Goal: Information Seeking & Learning: Learn about a topic

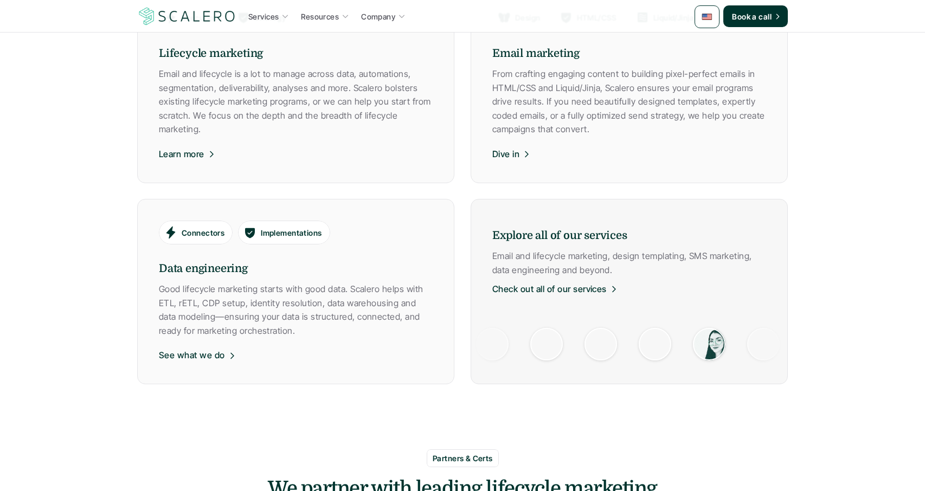
scroll to position [644, 0]
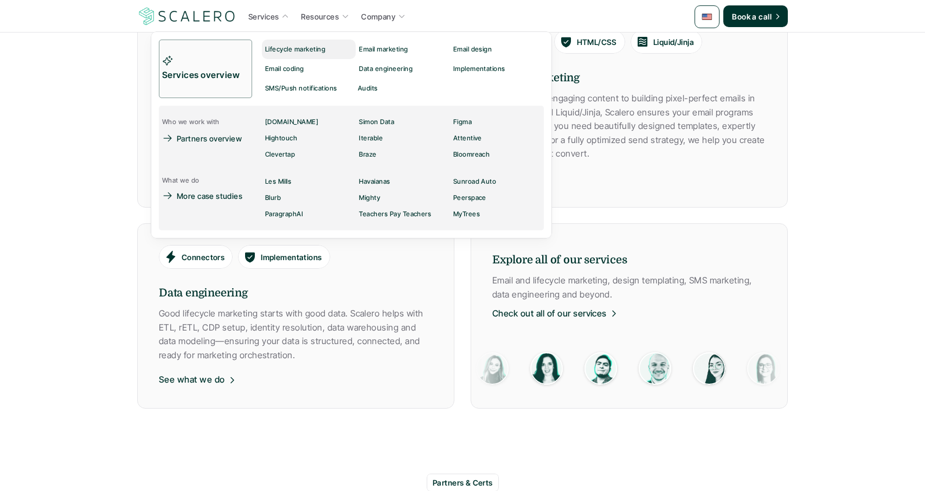
click at [290, 49] on p "Lifecycle marketing" at bounding box center [295, 50] width 60 height 8
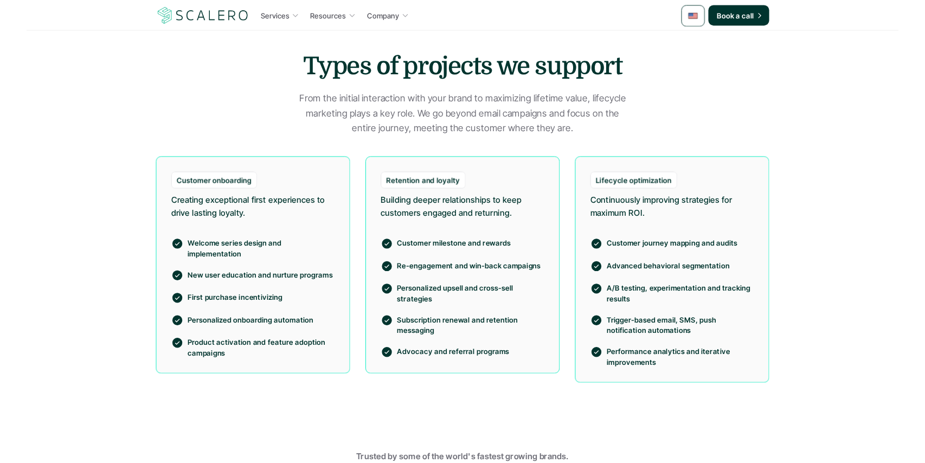
scroll to position [764, 0]
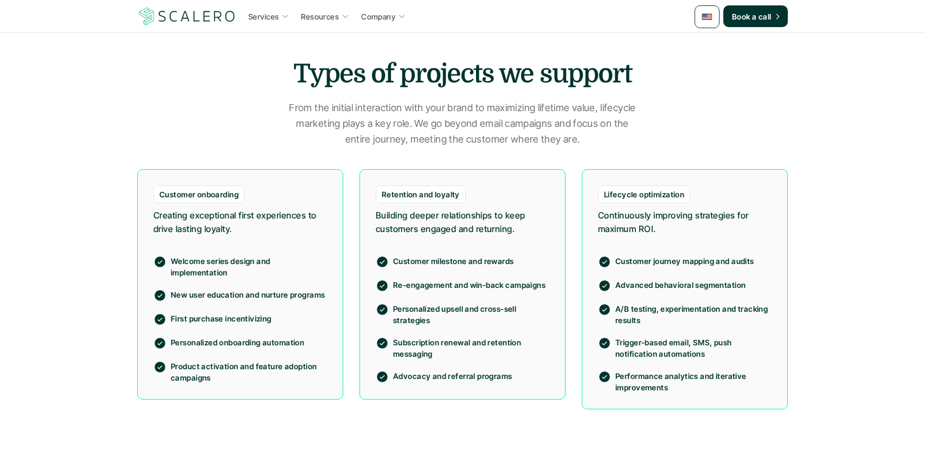
click at [480, 260] on p "Customer milestone and rewards" at bounding box center [471, 260] width 156 height 11
click at [474, 282] on p "Re-engagement and win-back campaigns" at bounding box center [471, 284] width 156 height 11
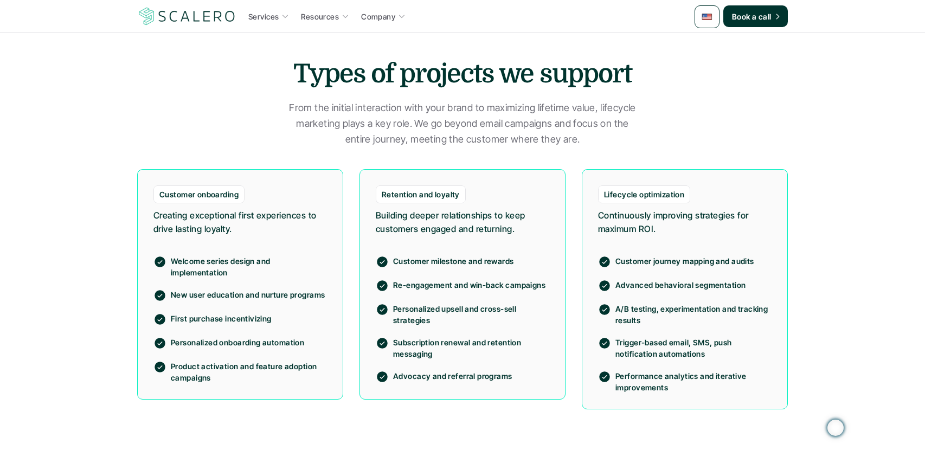
click at [474, 282] on p "Re-engagement and win-back campaigns" at bounding box center [471, 284] width 156 height 11
click at [492, 308] on p "Personalized upsell and cross-sell strategies" at bounding box center [471, 314] width 156 height 23
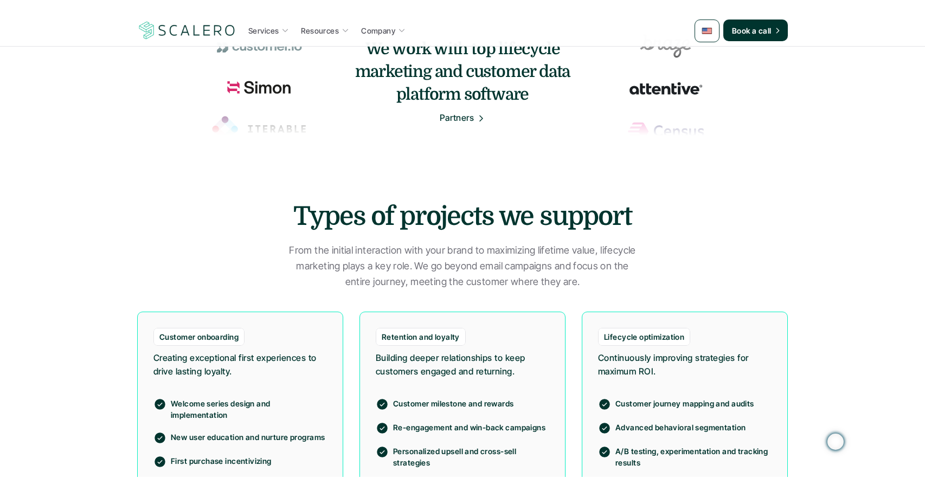
scroll to position [633, 0]
